Goal: Task Accomplishment & Management: Use online tool/utility

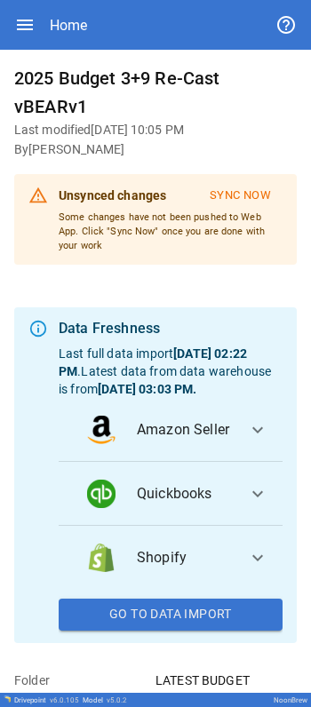
click at [167, 504] on span "Quickbooks" at bounding box center [185, 493] width 96 height 21
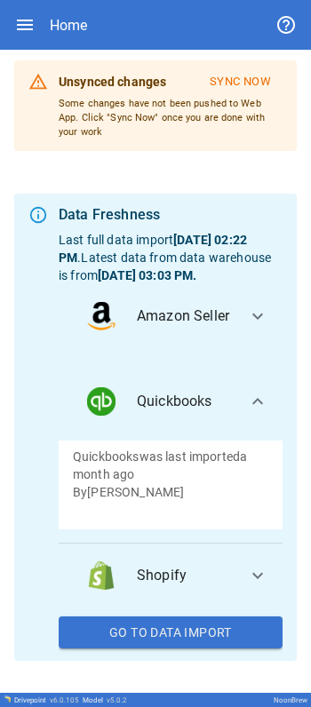
scroll to position [128, 0]
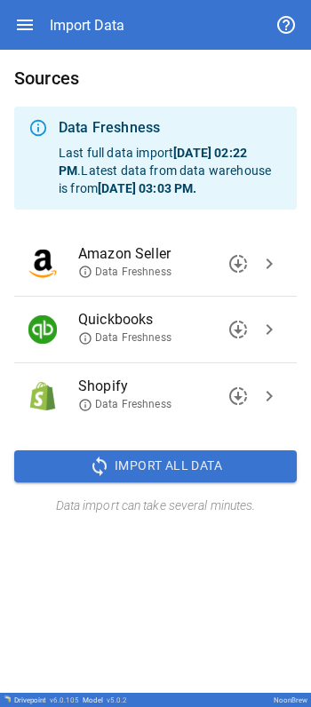
click at [200, 477] on span "Import All Data" at bounding box center [168, 466] width 107 height 22
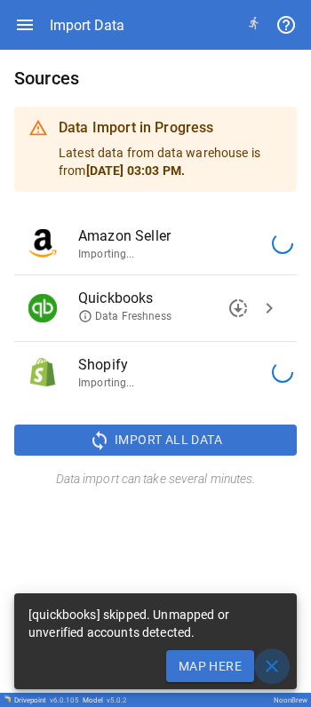
click at [272, 526] on span "close" at bounding box center [271, 665] width 21 height 21
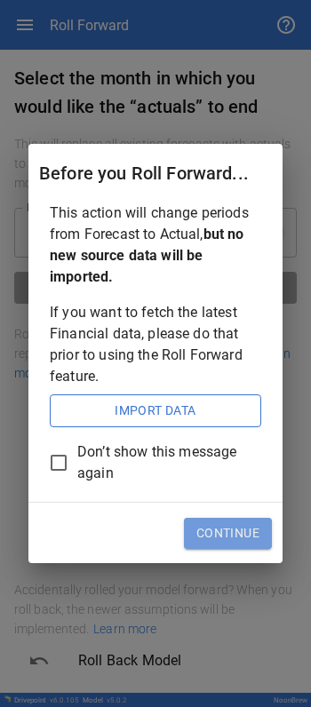
click at [225, 526] on button "Continue" at bounding box center [228, 534] width 88 height 32
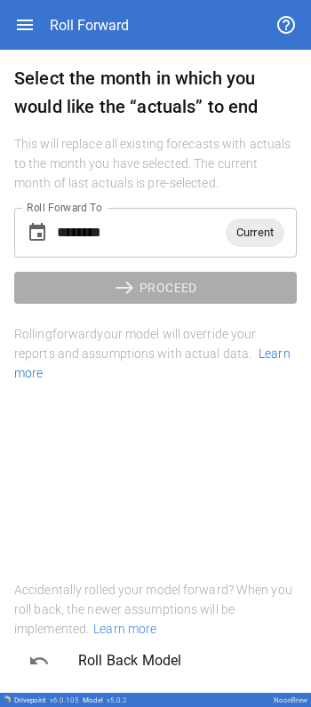
click at [249, 226] on span "Current" at bounding box center [254, 232] width 59 height 20
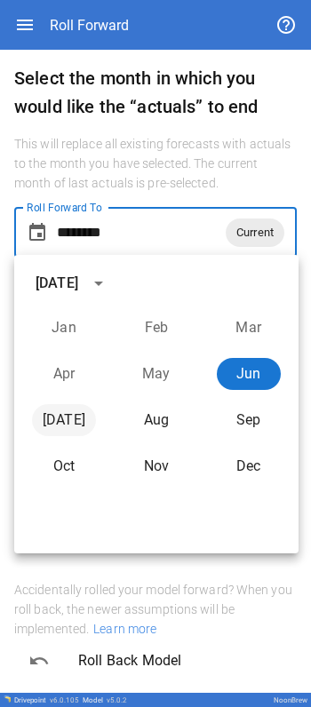
click at [67, 415] on button "[DATE]" at bounding box center [64, 420] width 64 height 32
type input "********"
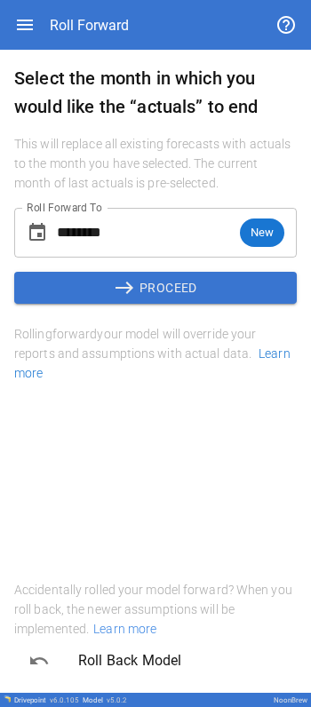
click at [150, 273] on button "east PROCEED" at bounding box center [155, 288] width 282 height 32
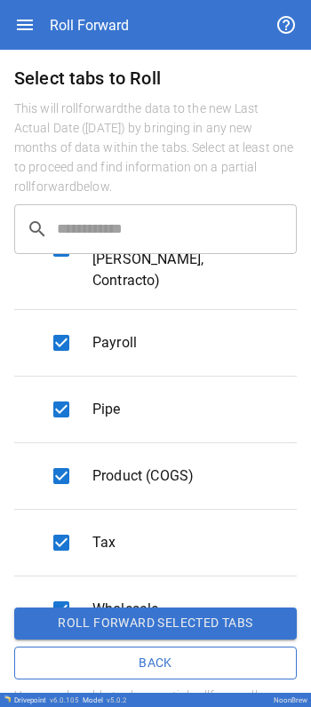
scroll to position [1336, 0]
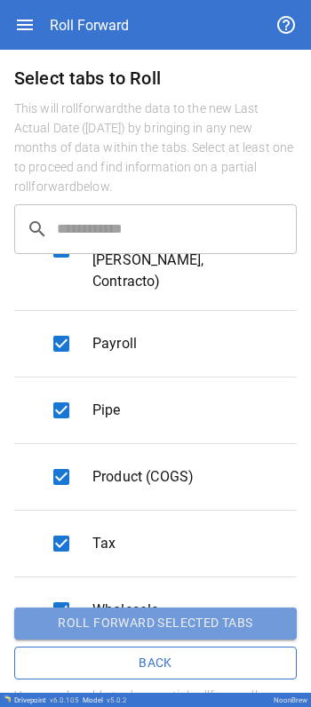
click at [156, 526] on button "Roll forward selected tabs" at bounding box center [155, 623] width 282 height 32
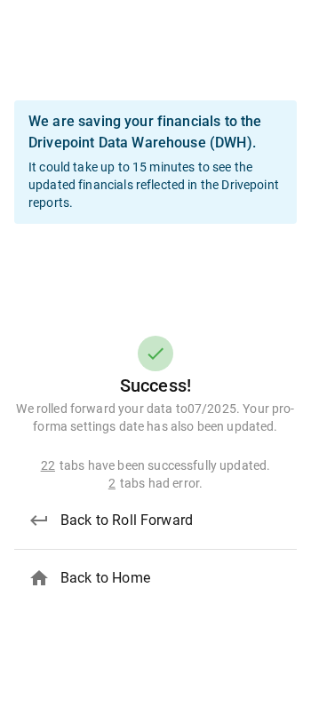
click at [107, 526] on span "Back to Home" at bounding box center [171, 577] width 222 height 21
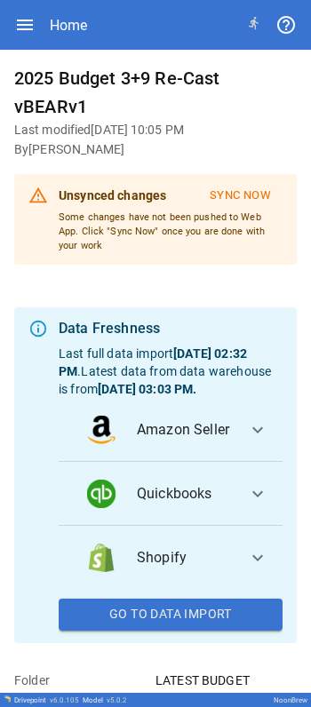
click at [239, 192] on button "Sync Now" at bounding box center [240, 195] width 84 height 29
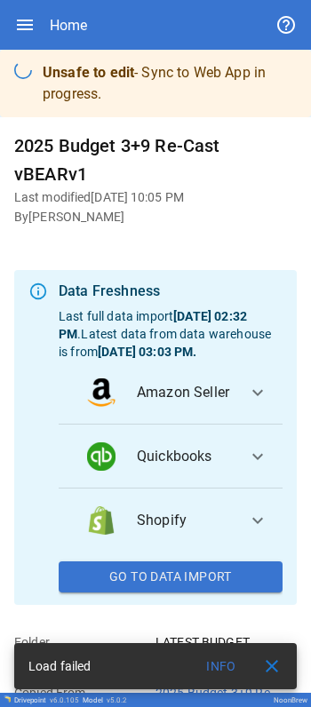
click at [264, 526] on span "close" at bounding box center [271, 665] width 21 height 21
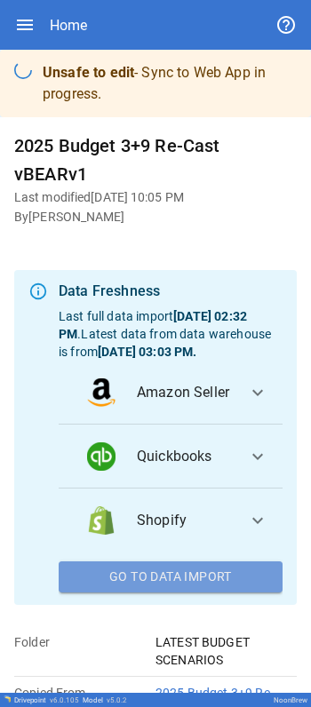
click at [180, 526] on button "Go To Data Import" at bounding box center [171, 577] width 224 height 32
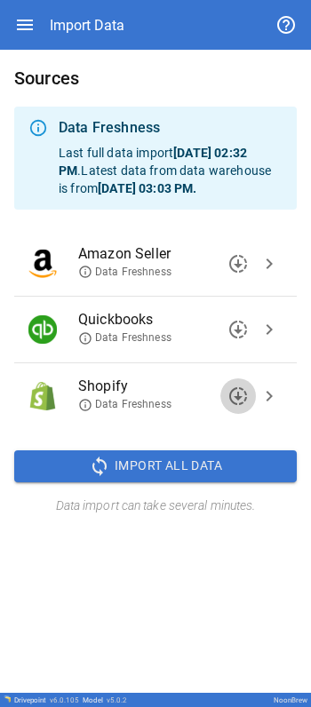
click at [233, 407] on span "downloading" at bounding box center [237, 395] width 21 height 21
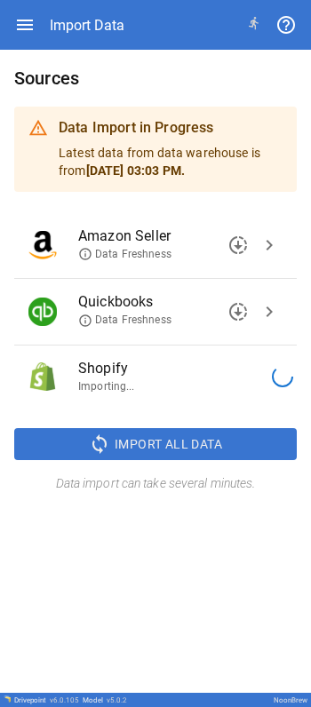
click at [234, 351] on li "Shopify Importing..." at bounding box center [155, 375] width 282 height 61
click at [233, 299] on button "downloading" at bounding box center [238, 312] width 36 height 36
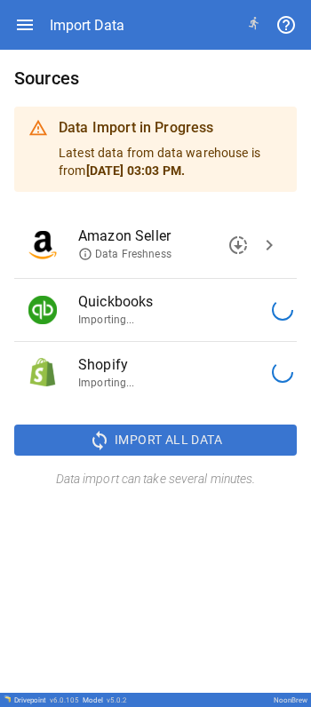
click at [233, 248] on span "downloading" at bounding box center [237, 244] width 21 height 21
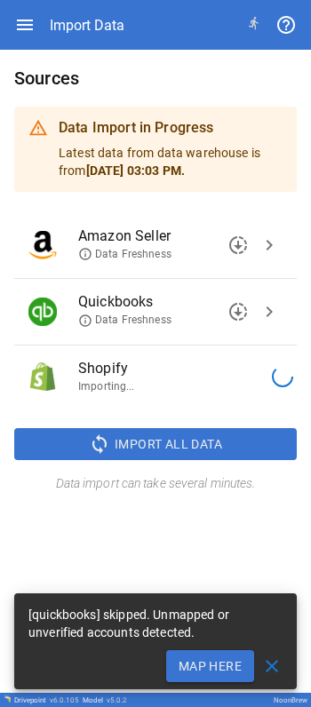
click at [212, 526] on button "Map Here" at bounding box center [210, 666] width 88 height 32
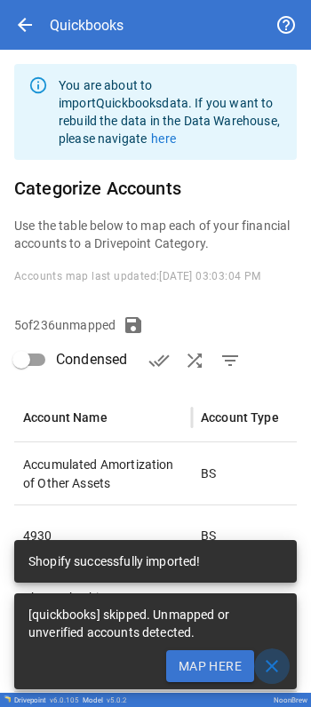
click at [272, 526] on span "close" at bounding box center [271, 665] width 21 height 21
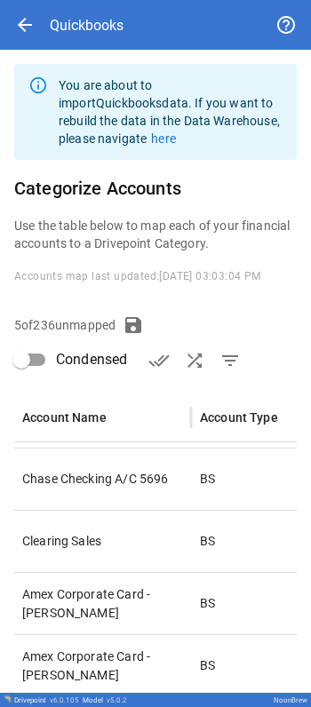
scroll to position [182, 1]
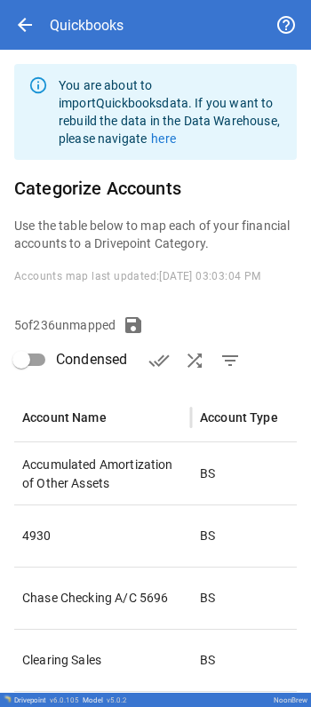
drag, startPoint x: 17, startPoint y: 378, endPoint x: 28, endPoint y: 380, distance: 11.7
click at [28, 380] on div "**********" at bounding box center [155, 449] width 311 height 798
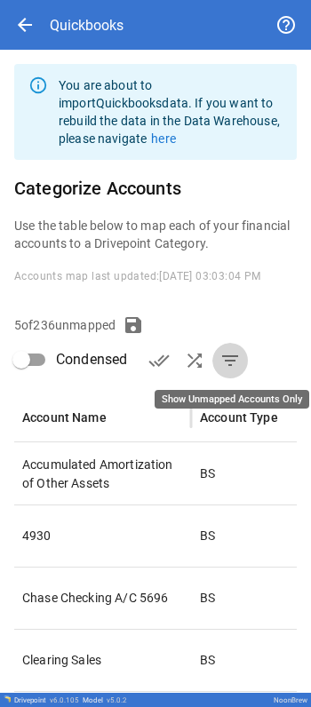
click at [226, 358] on span "filter_list" at bounding box center [229, 360] width 21 height 21
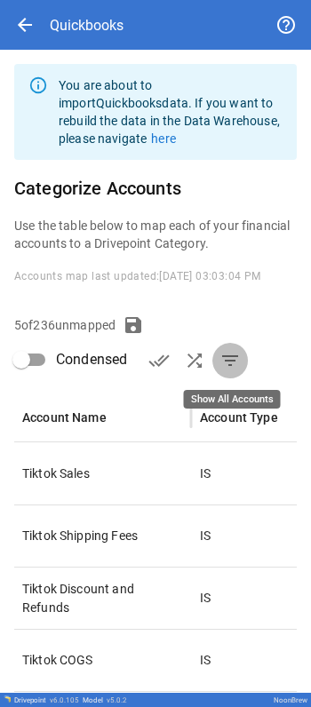
click at [234, 360] on span "filter_list" at bounding box center [229, 360] width 21 height 21
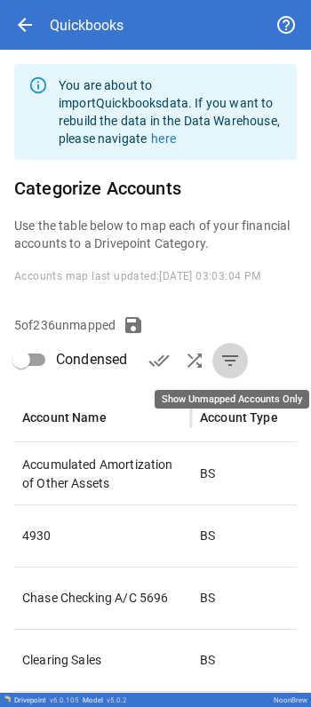
click at [234, 360] on span "filter_list" at bounding box center [229, 360] width 21 height 21
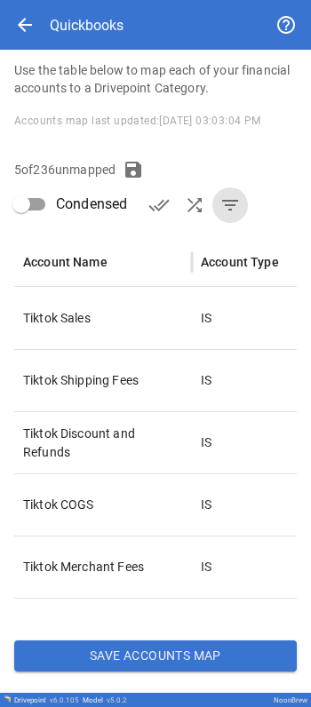
click at [111, 316] on p "Tiktok Sales" at bounding box center [103, 318] width 160 height 18
click at [216, 312] on div "IS" at bounding box center [249, 318] width 115 height 62
click at [194, 320] on div "IS" at bounding box center [249, 318] width 115 height 62
click at [197, 320] on div "IS" at bounding box center [249, 318] width 115 height 62
click at [75, 333] on div "Tiktok Sales" at bounding box center [103, 318] width 178 height 62
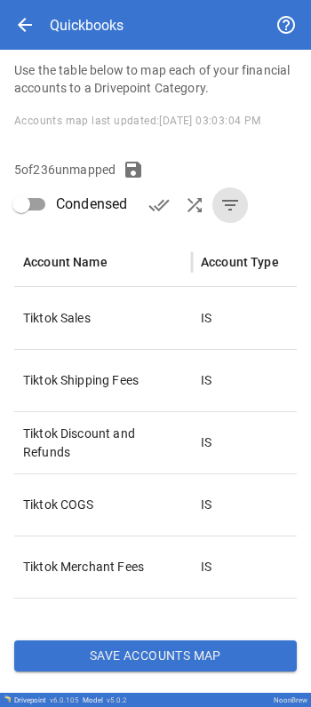
click at [57, 310] on p "Tiktok Sales" at bounding box center [103, 318] width 160 height 18
drag, startPoint x: 57, startPoint y: 310, endPoint x: 172, endPoint y: 317, distance: 115.6
click at [99, 316] on p "Tiktok Sales" at bounding box center [103, 318] width 160 height 18
click at [211, 316] on p "IS" at bounding box center [206, 318] width 11 height 18
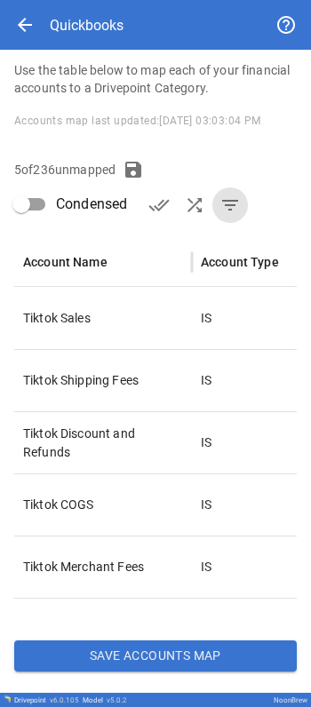
click at [210, 317] on p "IS" at bounding box center [206, 318] width 11 height 18
click at [209, 318] on p "IS" at bounding box center [206, 318] width 11 height 18
click at [209, 317] on p "IS" at bounding box center [206, 318] width 11 height 18
click at [213, 437] on div "IS" at bounding box center [249, 442] width 115 height 62
click at [202, 443] on p "IS" at bounding box center [206, 442] width 11 height 18
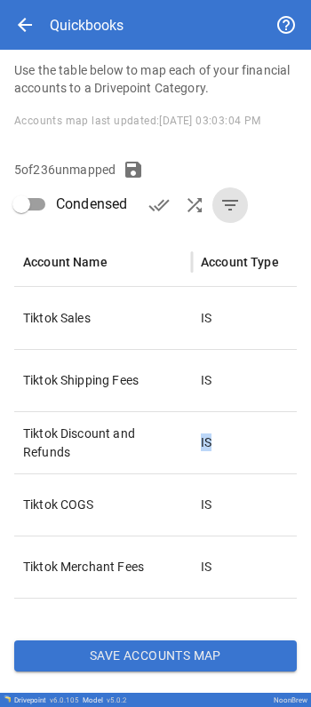
click at [202, 443] on p "IS" at bounding box center [206, 442] width 11 height 18
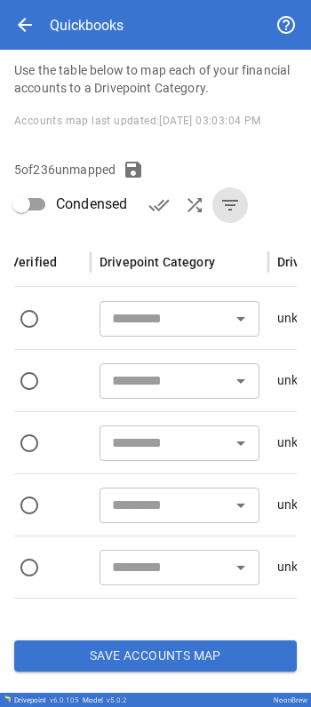
click at [175, 318] on input "text" at bounding box center [165, 318] width 120 height 25
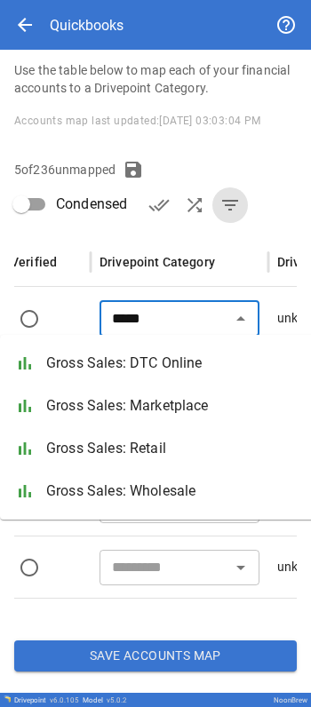
click at [156, 368] on span "Gross Sales: DTC Online" at bounding box center [193, 362] width 295 height 21
type input "**********"
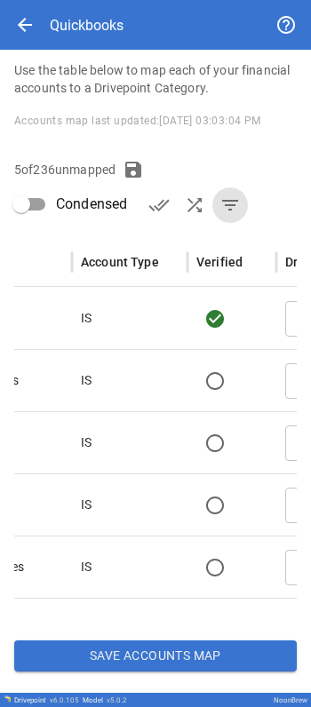
drag, startPoint x: 78, startPoint y: 619, endPoint x: 38, endPoint y: 620, distance: 40.0
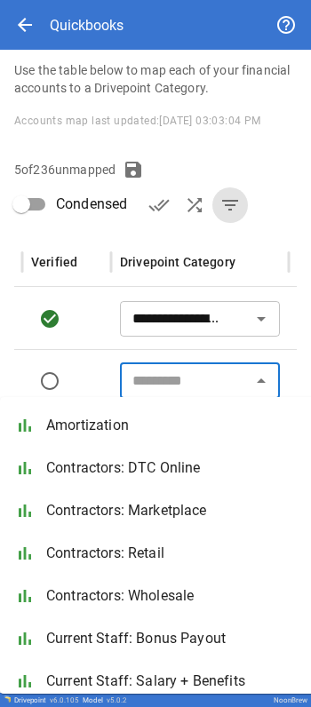
click at [180, 376] on input "text" at bounding box center [185, 380] width 120 height 25
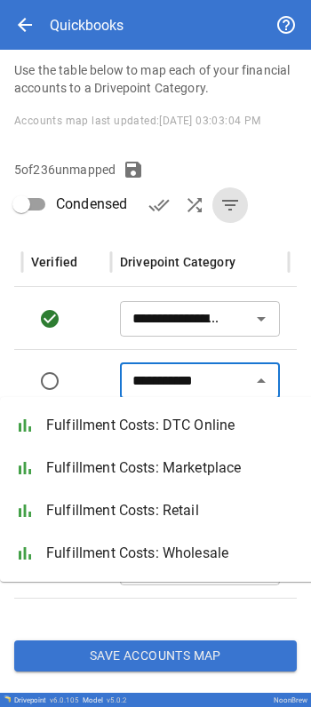
click at [155, 430] on span "Fulfillment Costs: DTC Online" at bounding box center [193, 425] width 295 height 21
type input "**********"
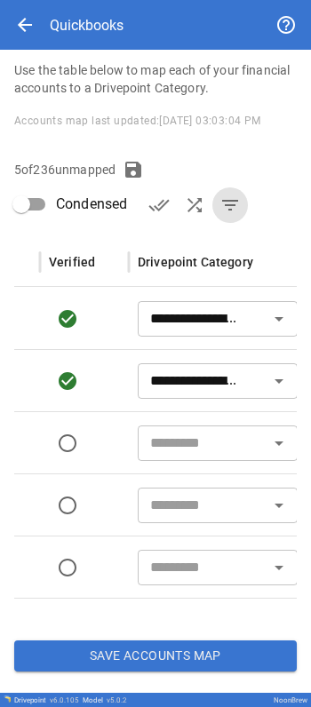
click at [208, 449] on input "text" at bounding box center [203, 443] width 120 height 25
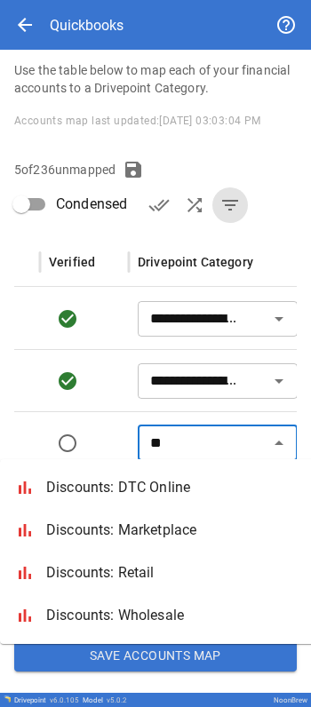
type input "*"
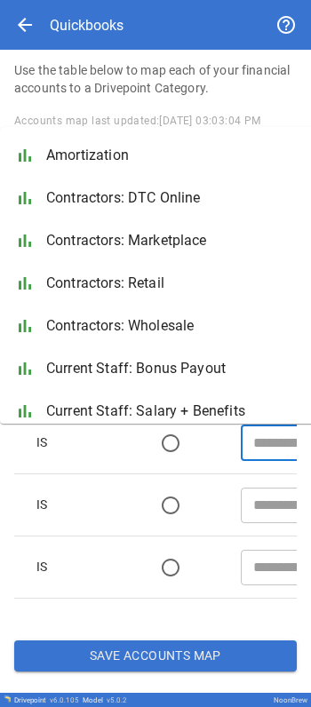
click at [99, 505] on div "IS" at bounding box center [85, 504] width 115 height 62
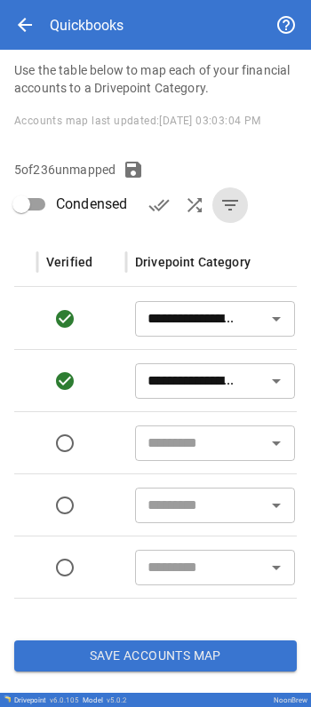
click at [198, 439] on input "text" at bounding box center [200, 443] width 120 height 25
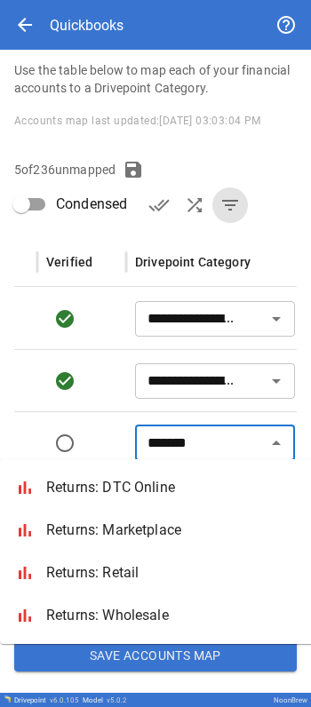
click at [122, 492] on span "Returns: DTC Online" at bounding box center [193, 487] width 295 height 21
type input "**********"
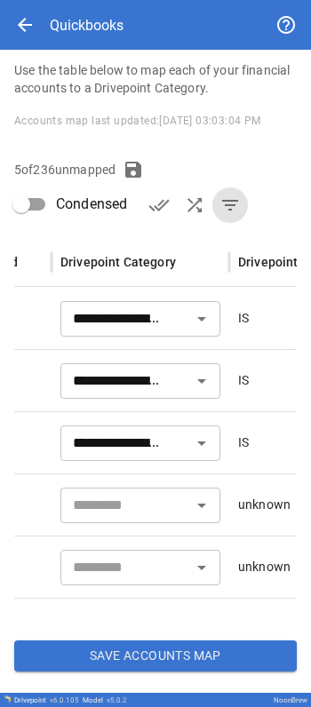
click at [162, 495] on input "text" at bounding box center [126, 505] width 120 height 25
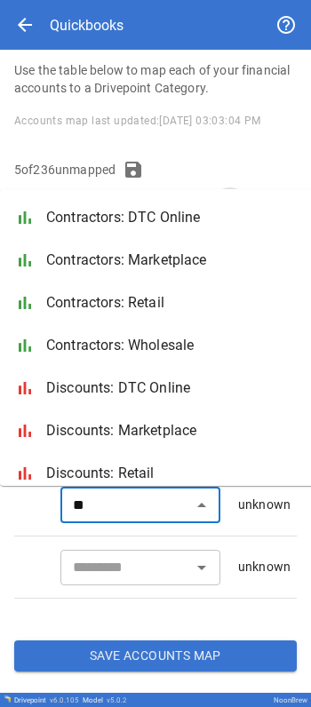
type input "*"
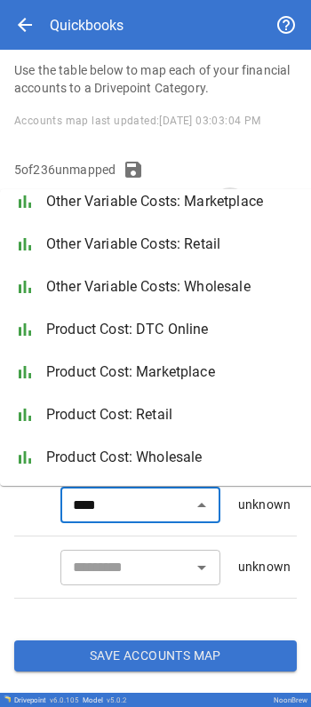
click at [135, 328] on span "Product Cost: DTC Online" at bounding box center [193, 329] width 295 height 21
type input "**********"
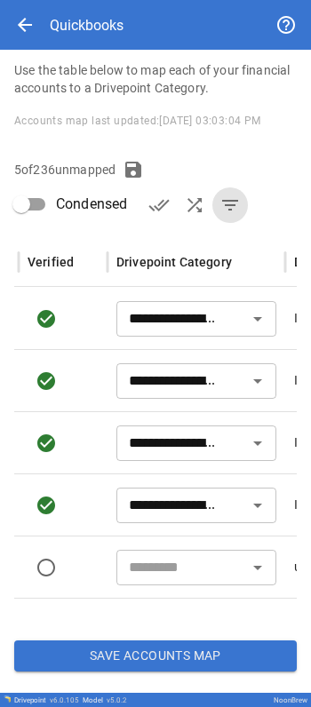
click at [157, 526] on input "text" at bounding box center [182, 567] width 120 height 25
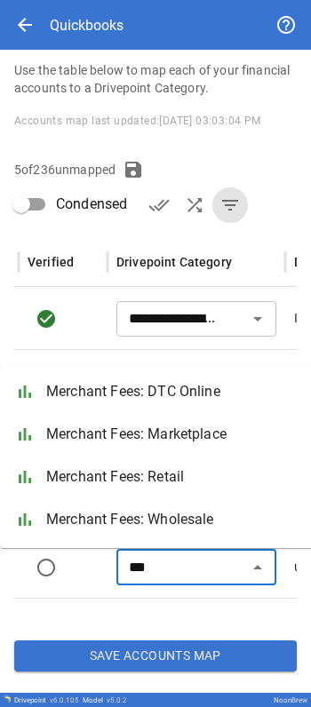
click at [158, 397] on span "Merchant Fees: DTC Online" at bounding box center [193, 391] width 295 height 21
type input "**********"
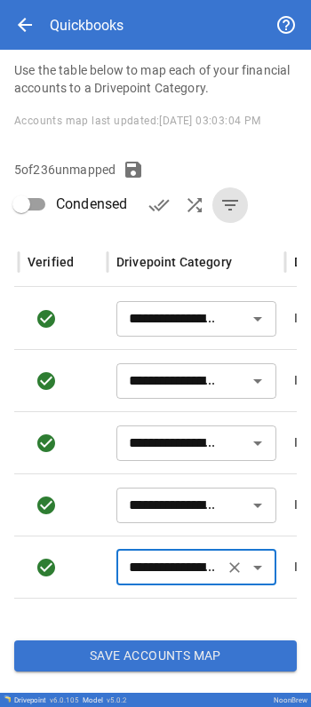
click at [153, 526] on button "Save Accounts Map" at bounding box center [155, 656] width 282 height 32
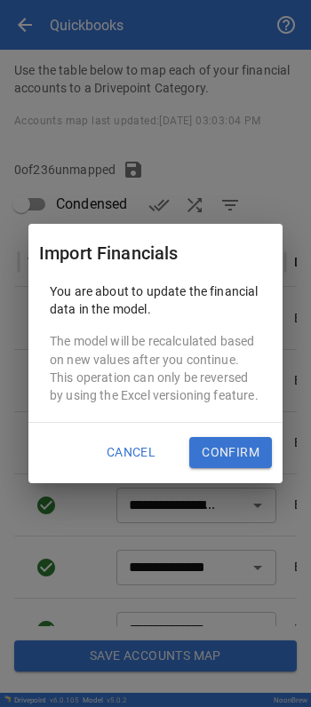
click at [213, 442] on button "Confirm" at bounding box center [230, 453] width 83 height 32
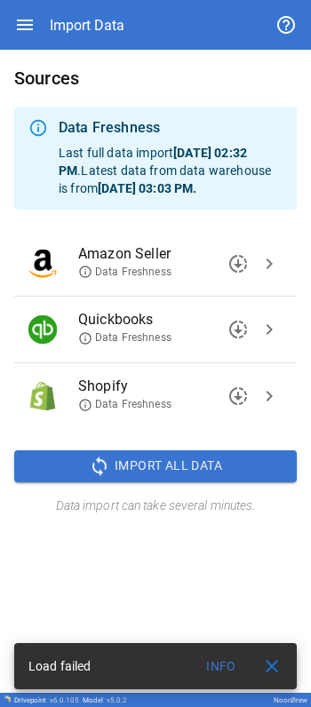
click at [220, 526] on button "Info" at bounding box center [221, 666] width 57 height 32
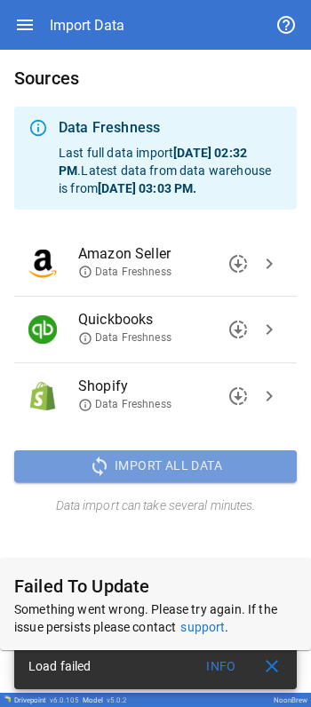
click at [159, 477] on span "Import All Data" at bounding box center [168, 466] width 107 height 22
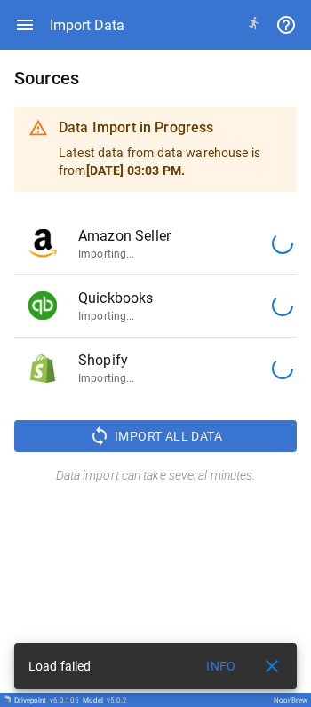
click at [275, 526] on span "close" at bounding box center [271, 665] width 21 height 21
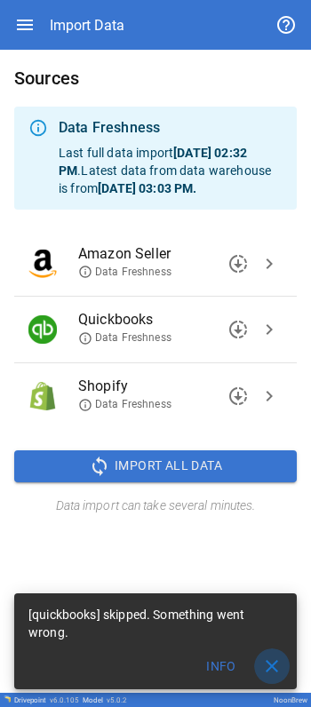
drag, startPoint x: 12, startPoint y: 549, endPoint x: 272, endPoint y: 671, distance: 287.5
click at [272, 526] on span "close" at bounding box center [271, 665] width 21 height 21
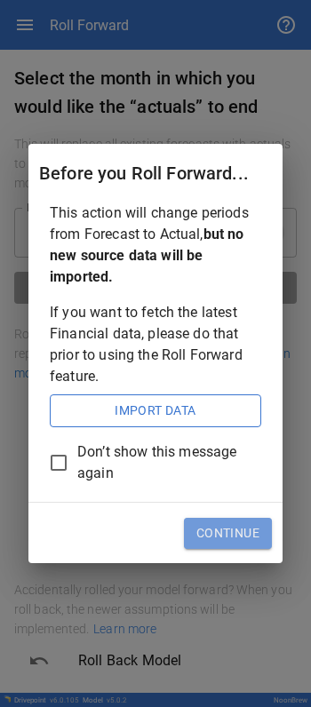
click at [218, 526] on button "Continue" at bounding box center [228, 534] width 88 height 32
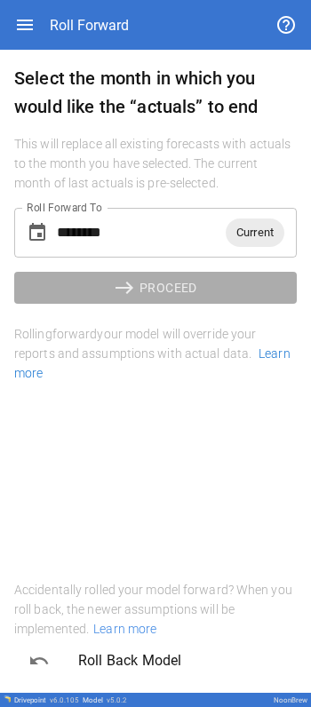
click at [177, 229] on input "********" at bounding box center [141, 233] width 169 height 50
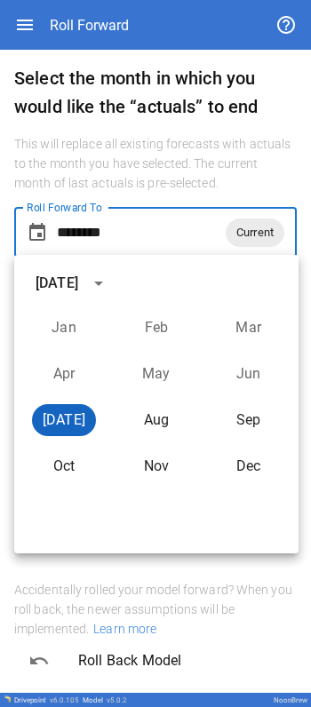
click at [76, 419] on button "[DATE]" at bounding box center [64, 420] width 64 height 32
